Goal: Find specific page/section: Find specific page/section

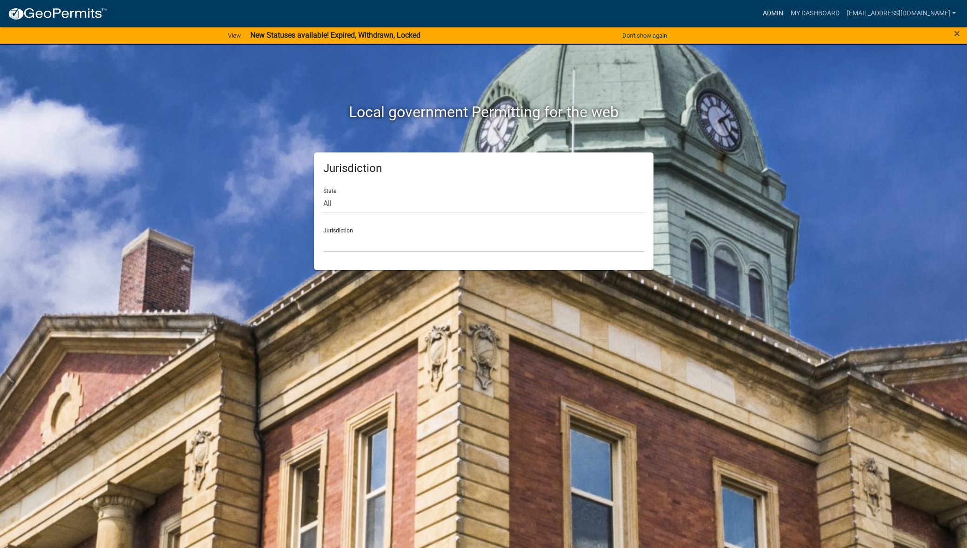
click at [787, 11] on link "Admin" at bounding box center [773, 14] width 28 height 18
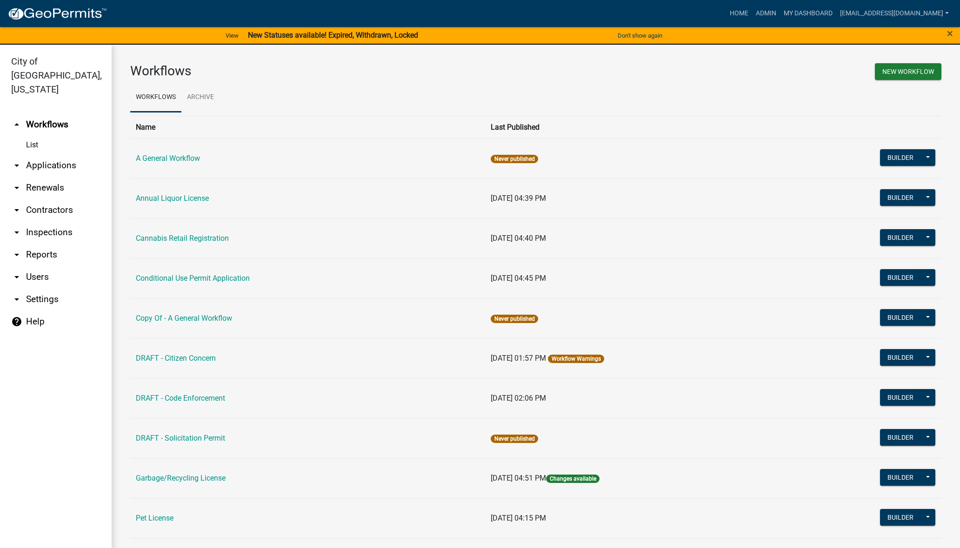
click at [39, 154] on link "arrow_drop_down Applications" at bounding box center [56, 165] width 112 height 22
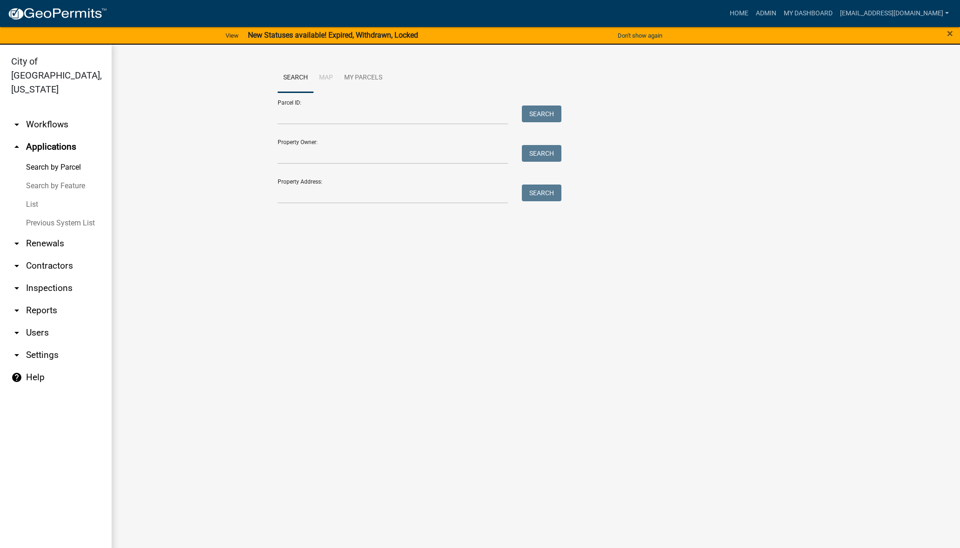
click at [33, 195] on link "List" at bounding box center [56, 204] width 112 height 19
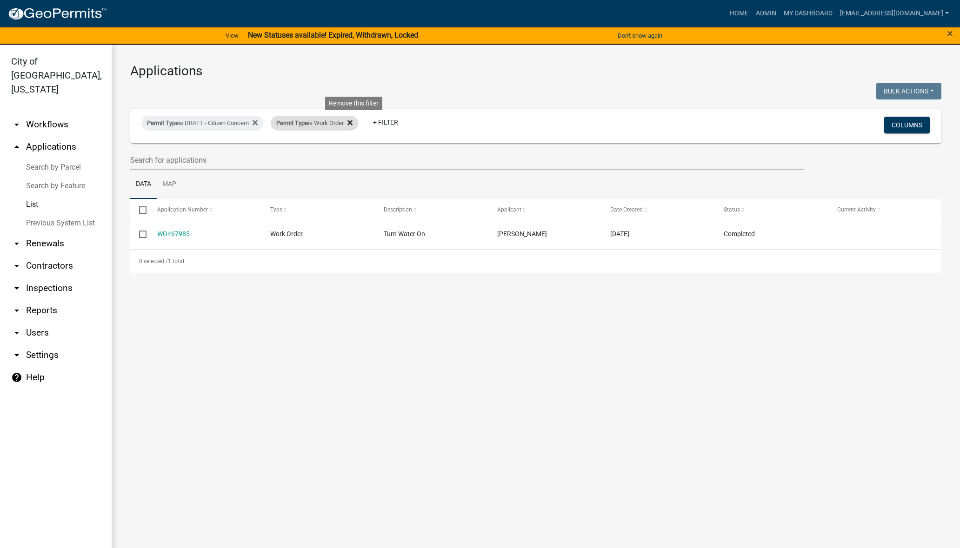
click at [352, 122] on icon at bounding box center [349, 122] width 5 height 5
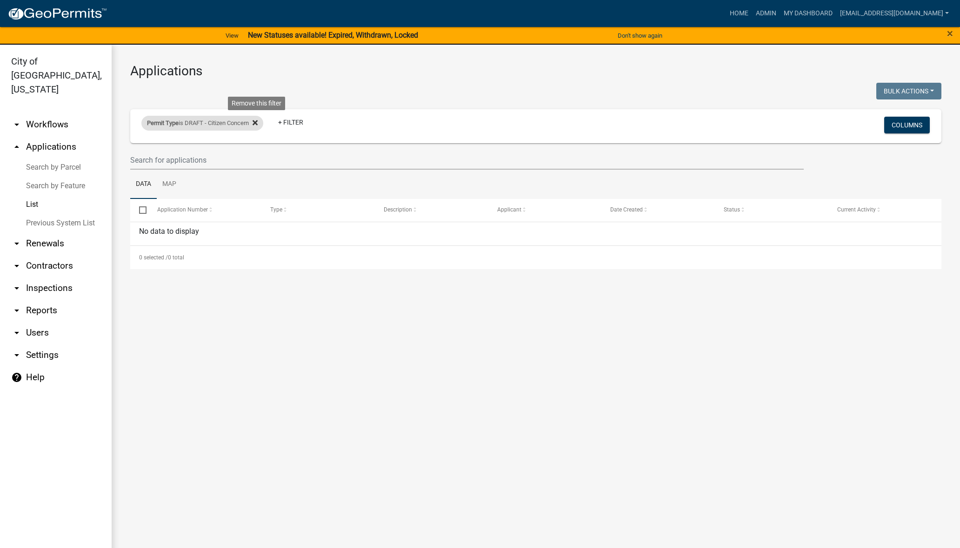
click at [255, 123] on fa-icon at bounding box center [253, 123] width 9 height 15
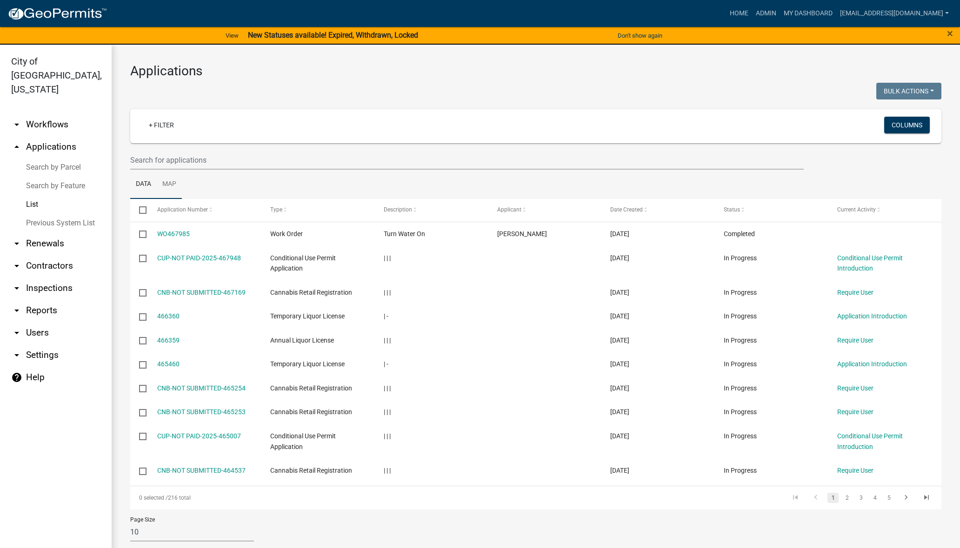
click at [172, 184] on link "Map" at bounding box center [169, 185] width 25 height 30
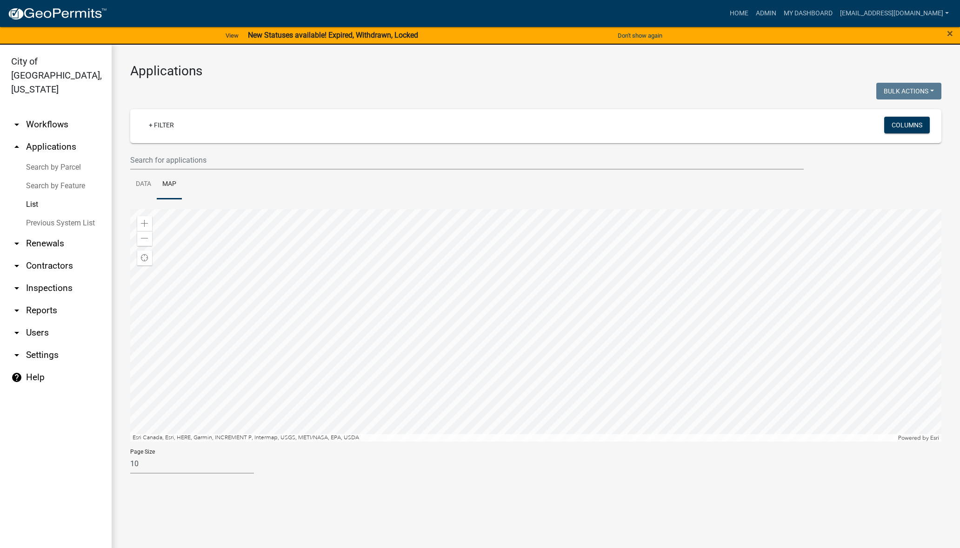
click at [566, 291] on div at bounding box center [535, 325] width 811 height 232
click at [527, 293] on div at bounding box center [535, 325] width 811 height 232
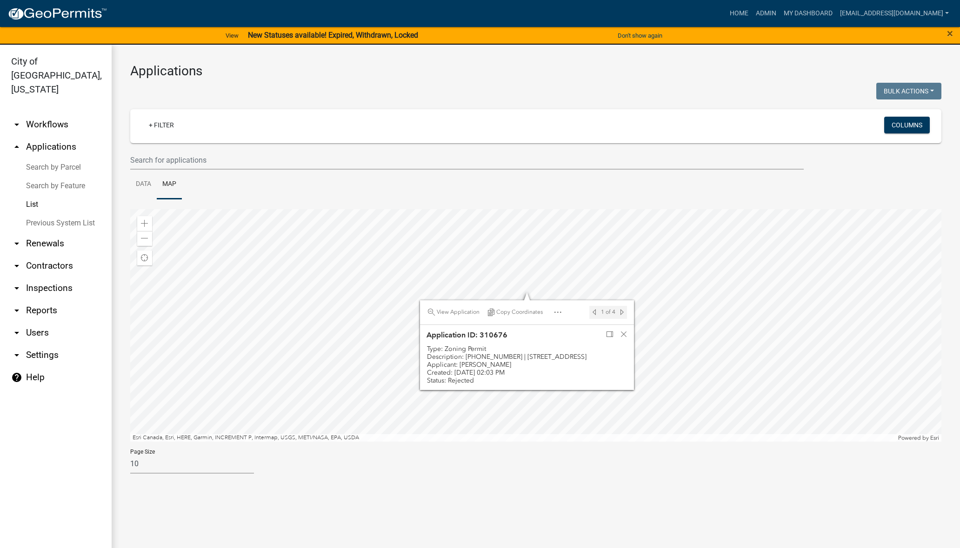
click at [517, 281] on div at bounding box center [535, 325] width 811 height 232
click at [517, 256] on div at bounding box center [535, 325] width 811 height 232
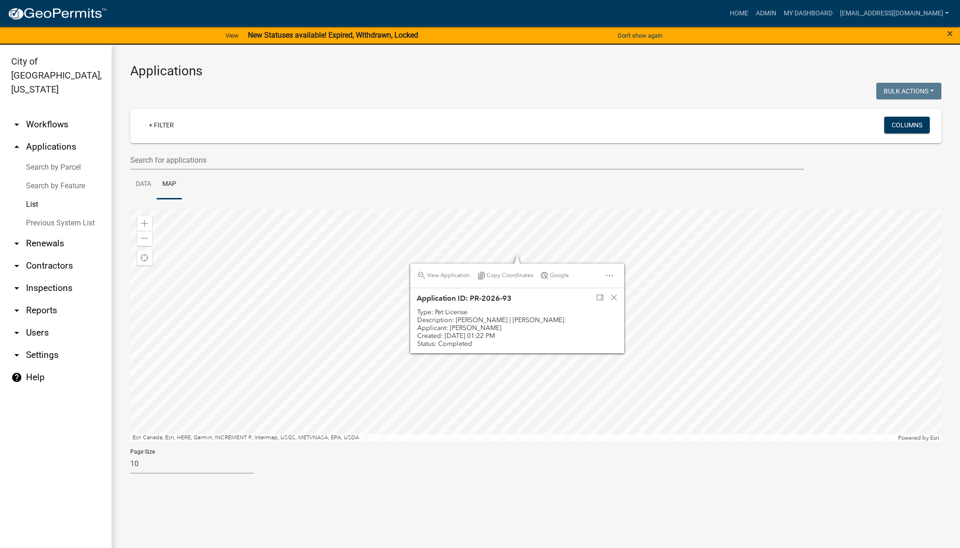
click at [291, 319] on div at bounding box center [535, 325] width 811 height 232
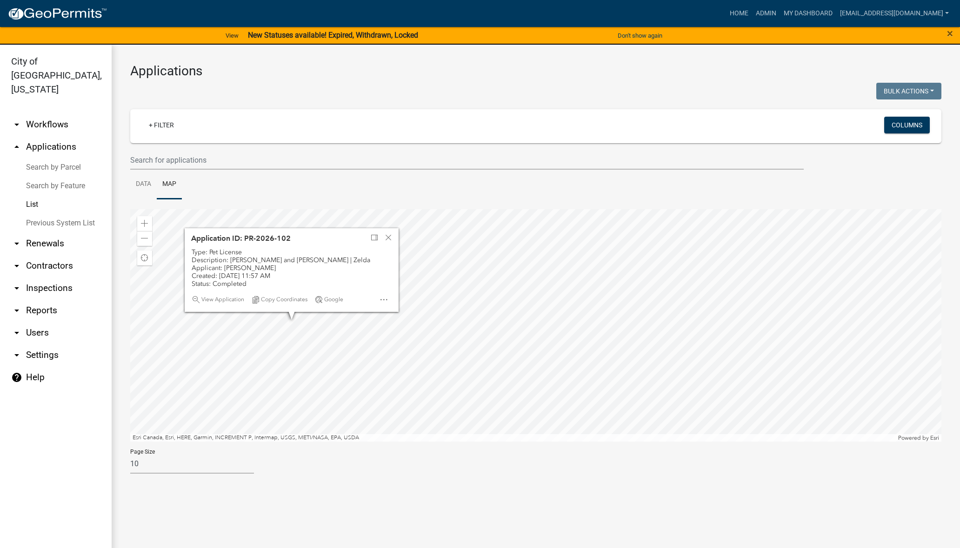
click at [272, 384] on div at bounding box center [535, 325] width 811 height 232
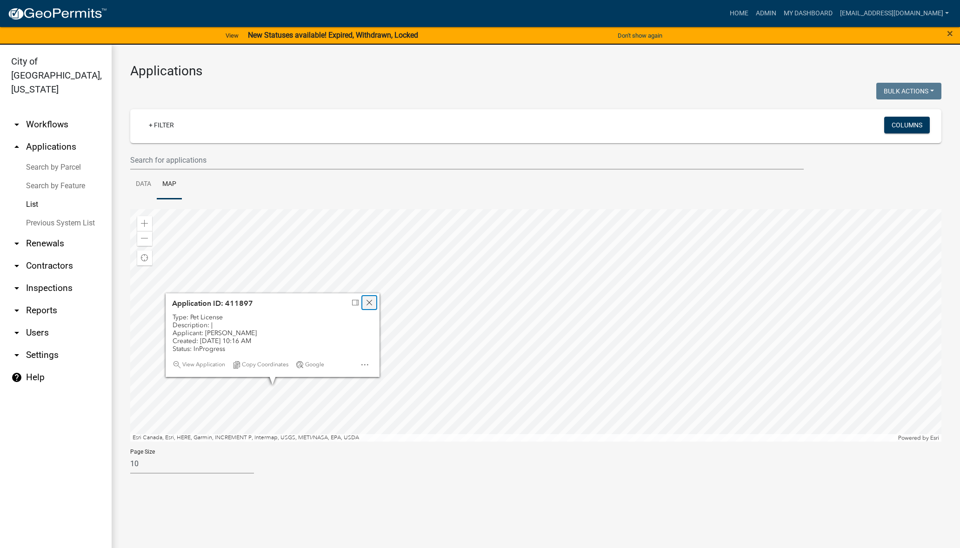
click at [368, 304] on span "Close" at bounding box center [368, 302] width 7 height 7
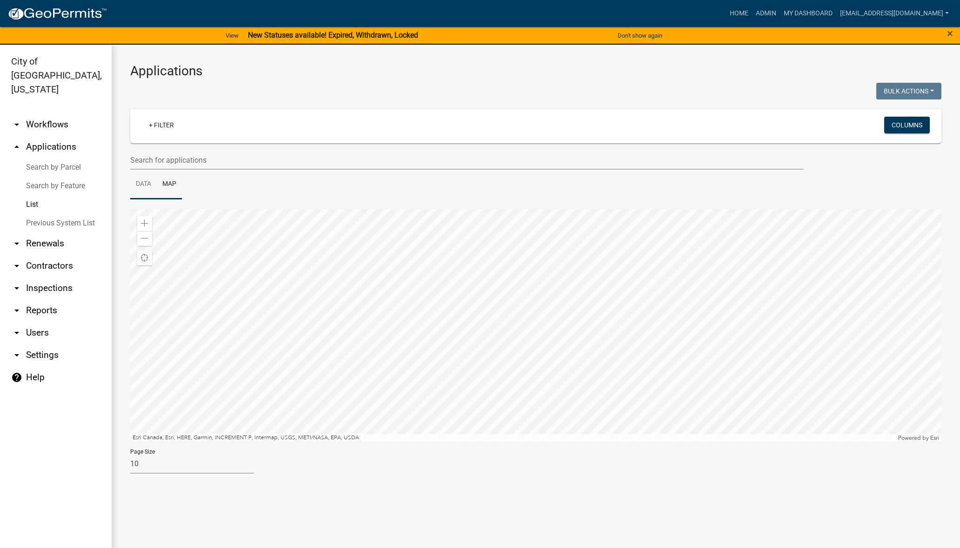
click at [154, 179] on link "Data" at bounding box center [143, 185] width 26 height 30
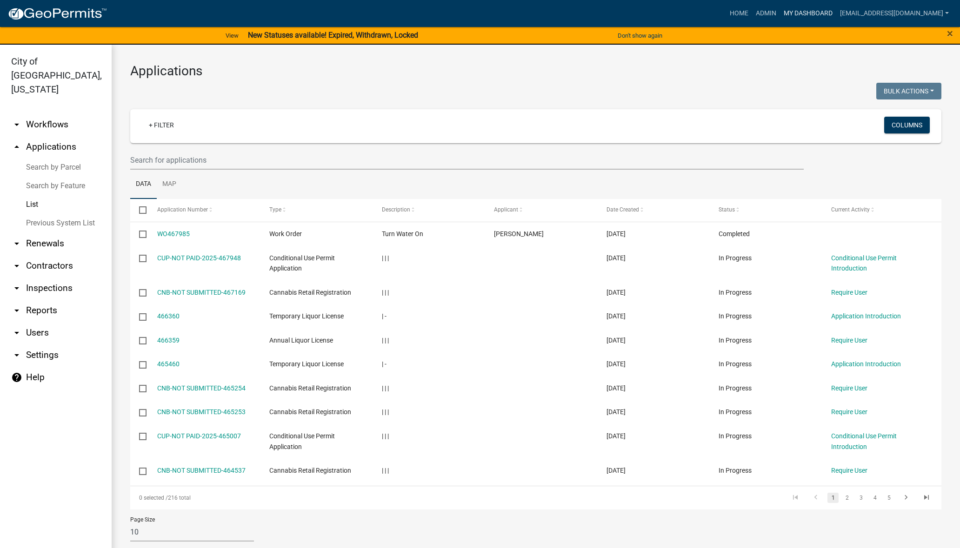
click at [827, 13] on link "My Dashboard" at bounding box center [808, 14] width 56 height 18
